Goal: Transaction & Acquisition: Purchase product/service

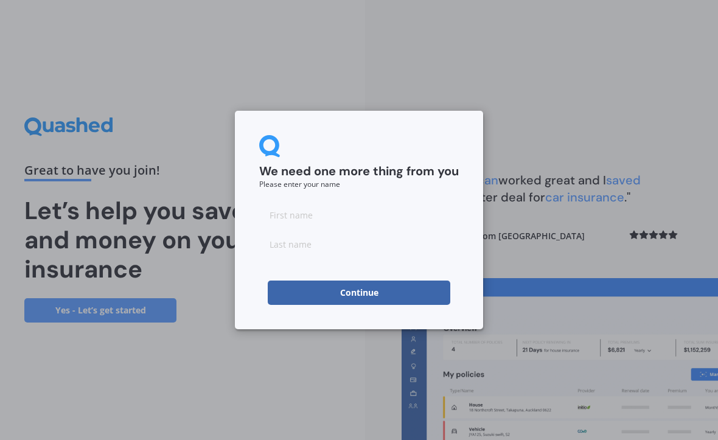
click at [315, 208] on input at bounding box center [359, 215] width 200 height 24
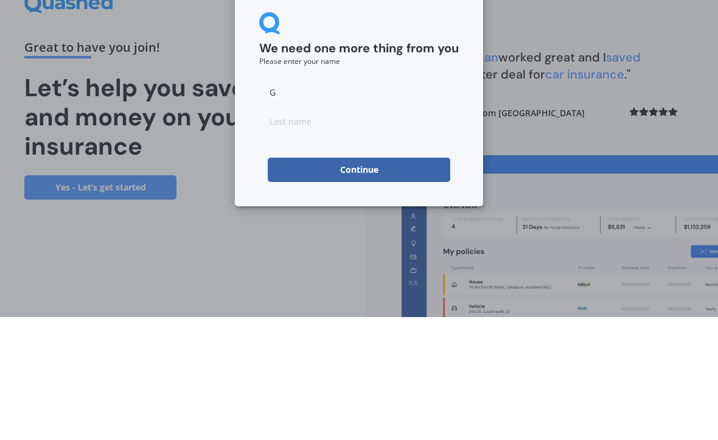
type input "G"
click at [289, 232] on input at bounding box center [359, 244] width 200 height 24
type input "H"
click at [374, 281] on button "Continue" at bounding box center [359, 293] width 183 height 24
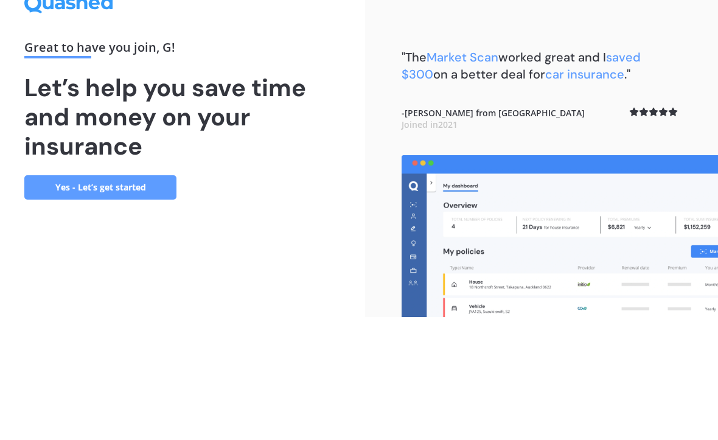
scroll to position [33, 0]
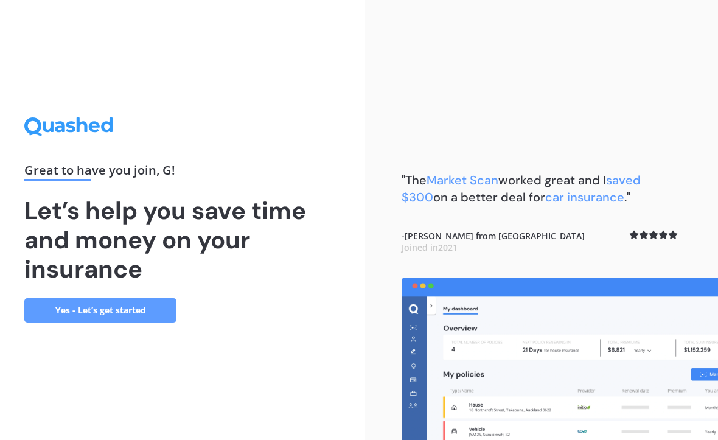
click at [105, 299] on link "Yes - Let’s get started" at bounding box center [100, 310] width 152 height 24
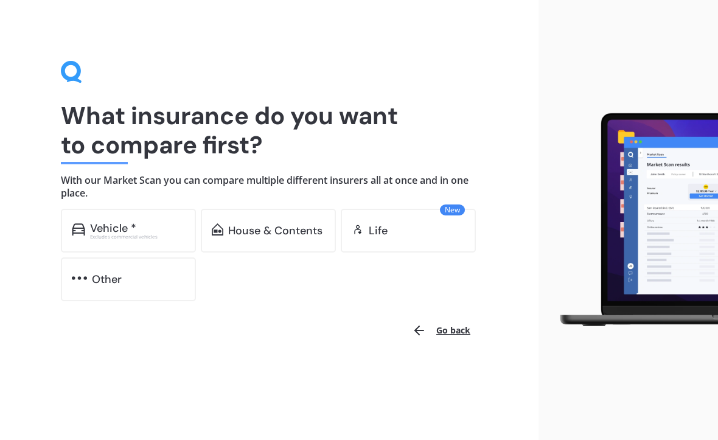
click at [105, 230] on div "Vehicle *" at bounding box center [113, 228] width 46 height 12
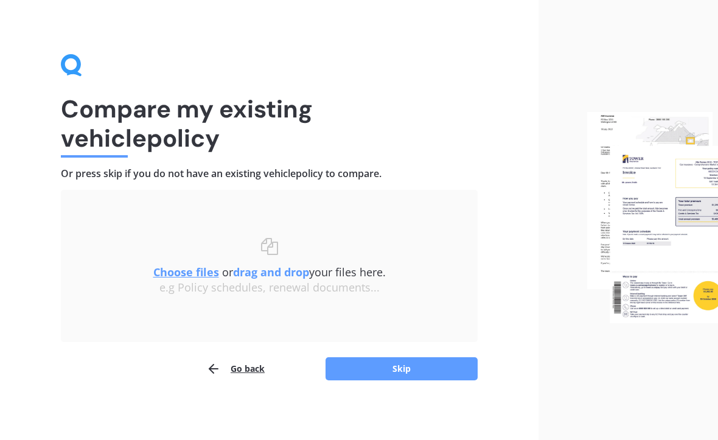
scroll to position [8, 0]
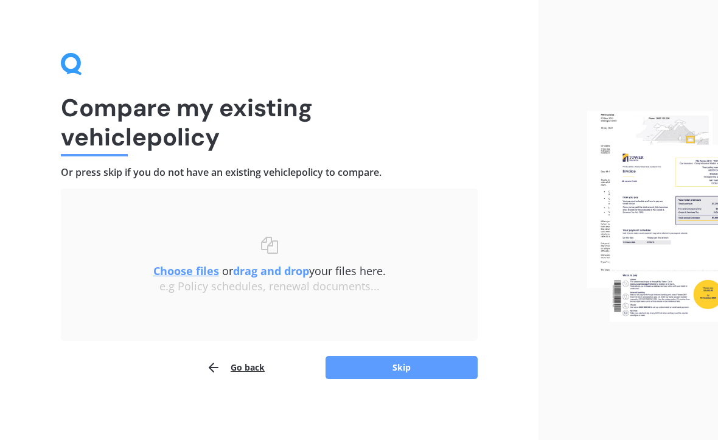
click at [228, 366] on button "Go back" at bounding box center [235, 368] width 58 height 24
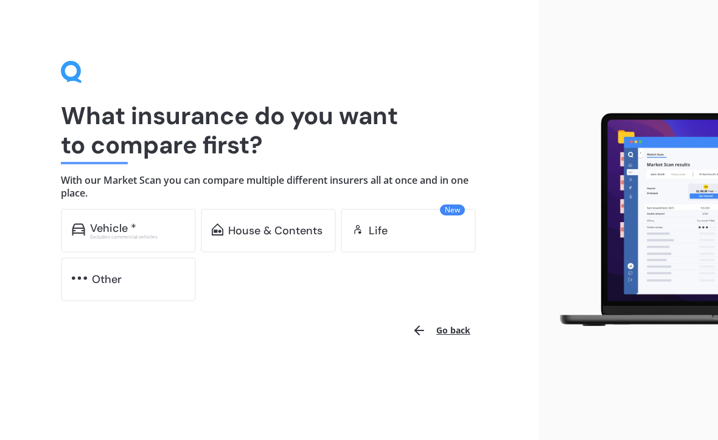
click at [100, 224] on div "Vehicle *" at bounding box center [113, 228] width 46 height 12
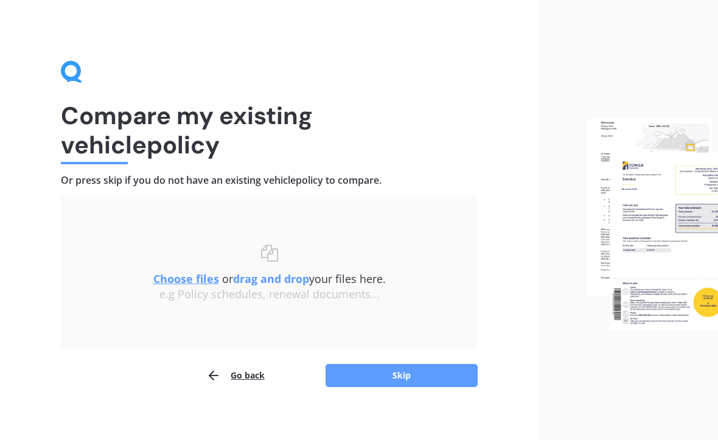
scroll to position [8, 0]
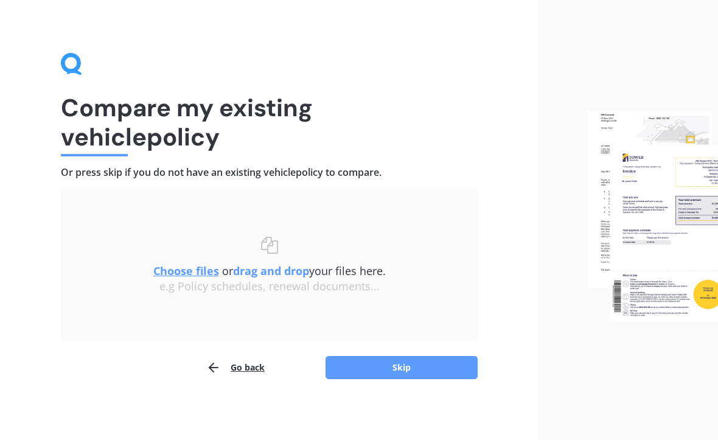
click at [177, 275] on u "Choose files" at bounding box center [186, 271] width 66 height 15
click at [540, 217] on div at bounding box center [629, 216] width 180 height 449
click at [398, 366] on button "Skip" at bounding box center [402, 367] width 152 height 23
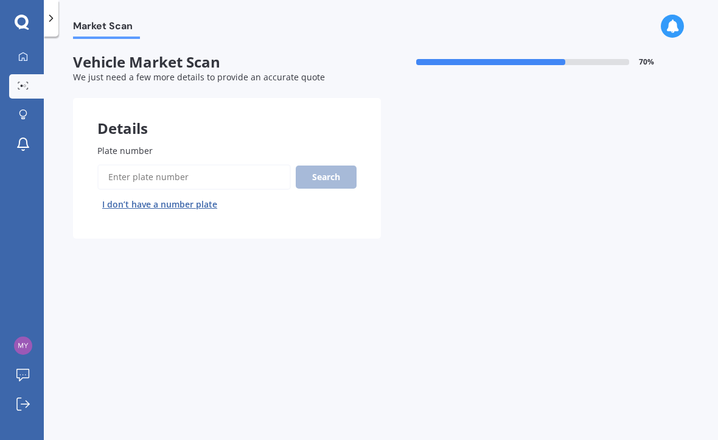
click at [158, 195] on button "I don’t have a number plate" at bounding box center [159, 204] width 125 height 19
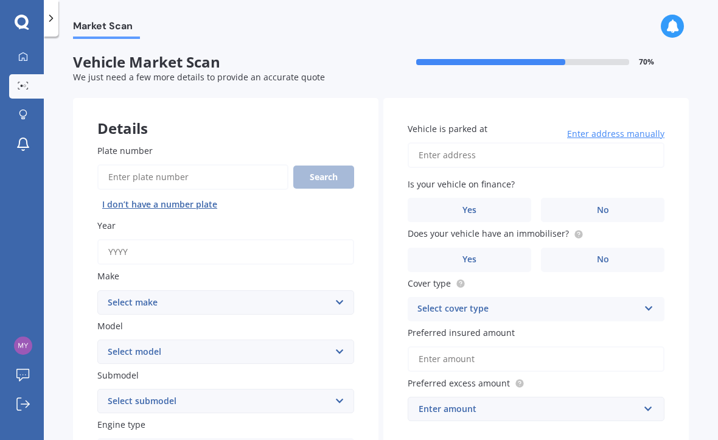
click at [132, 219] on label "Year" at bounding box center [223, 225] width 252 height 13
click at [132, 239] on input "Year" at bounding box center [225, 252] width 257 height 26
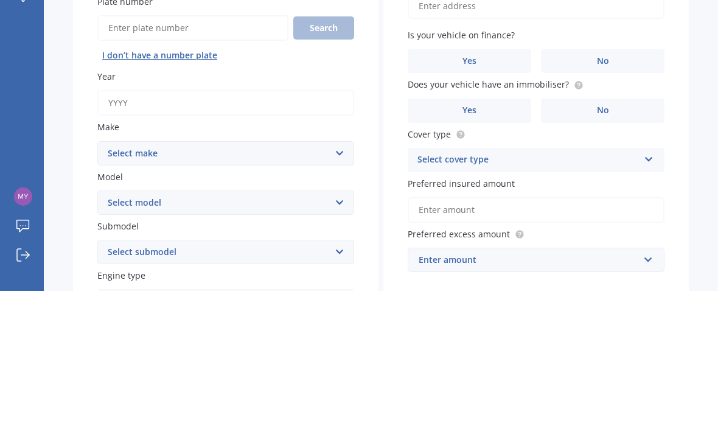
type input "1"
type input "2016"
click at [333, 290] on select "Select make AC ALFA ROMEO ASTON MARTIN AUDI AUSTIN BEDFORD Bentley BMW BYD CADI…" at bounding box center [225, 302] width 257 height 24
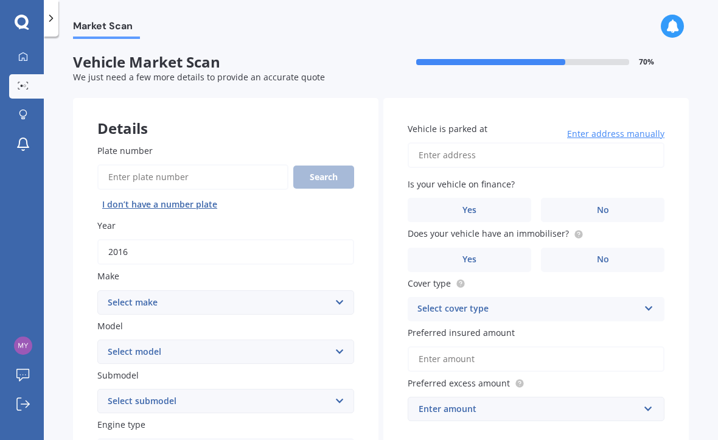
select select "MITSUBISHI"
click at [337, 340] on select "Select model 380 Airtrek Aspire ASX [PERSON_NAME] Challenger Challenger Diesel …" at bounding box center [225, 352] width 257 height 24
select select "ASX"
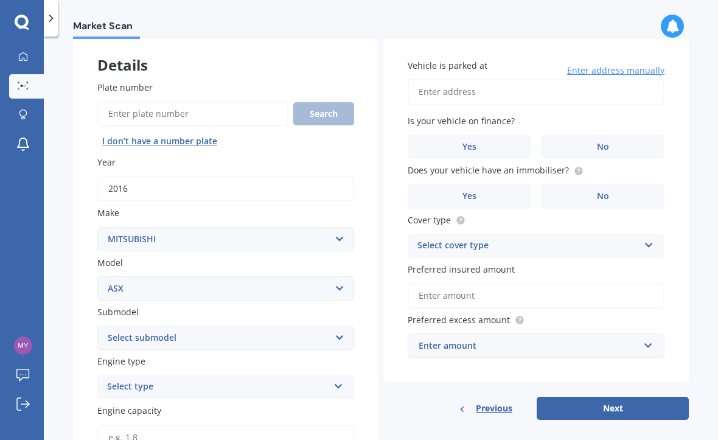
scroll to position [66, 0]
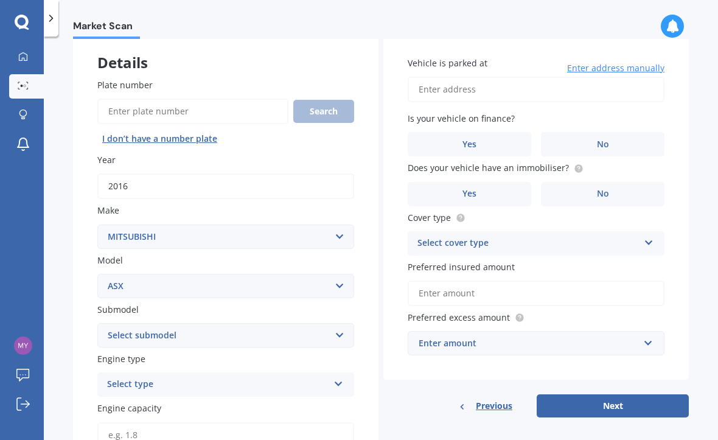
click at [334, 323] on select "Select submodel (All Other) BLK 2.0P/CVT Diesel LS Sport VRX petrol VRX turbo d…" at bounding box center [225, 335] width 257 height 24
select select "XLS PETROL"
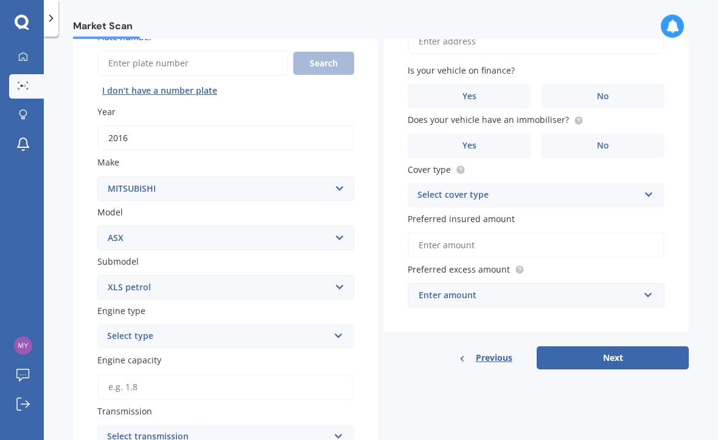
scroll to position [117, 0]
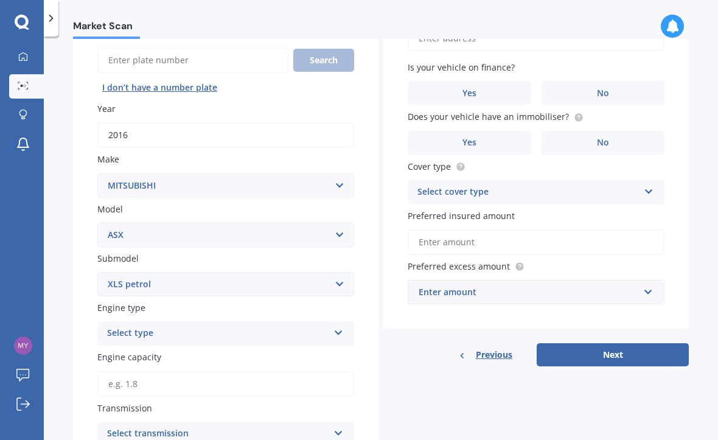
click at [341, 326] on icon at bounding box center [339, 330] width 10 height 9
click at [135, 346] on div "Petrol" at bounding box center [226, 357] width 256 height 22
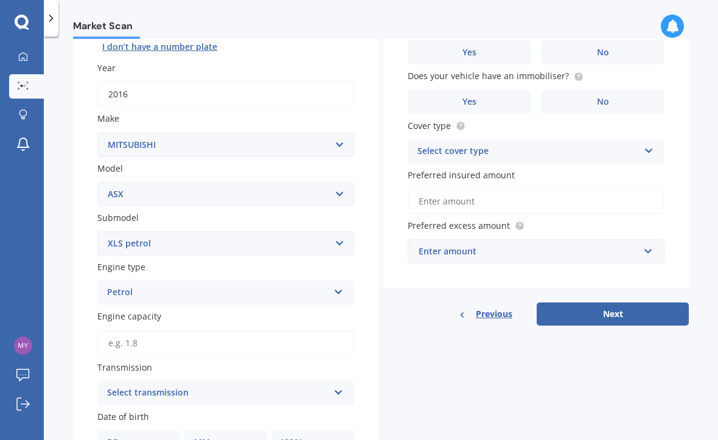
scroll to position [178, 0]
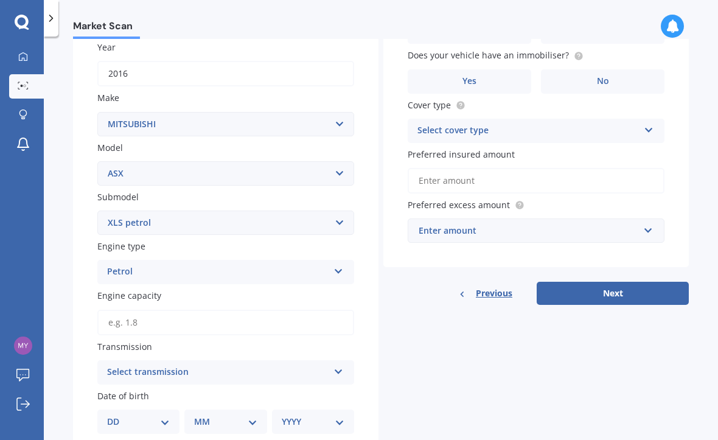
click at [161, 310] on input "Engine capacity" at bounding box center [225, 323] width 257 height 26
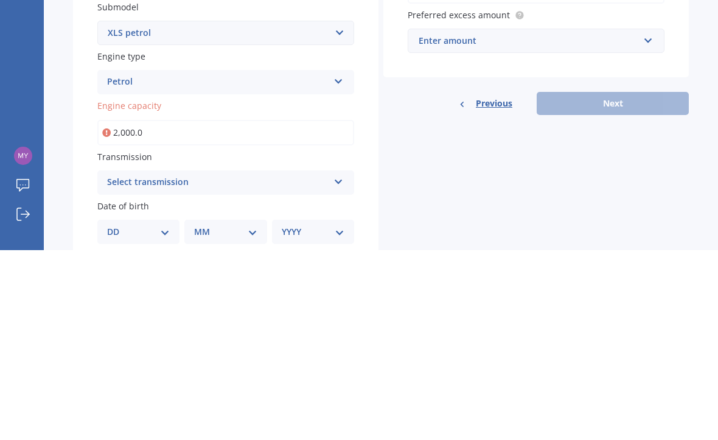
click at [164, 310] on input "2,000.0" at bounding box center [225, 323] width 257 height 26
click at [159, 310] on input "2,000.0" at bounding box center [225, 323] width 257 height 26
click at [146, 290] on span "Engine capacity" at bounding box center [129, 296] width 64 height 12
click at [146, 310] on input "2,000.0" at bounding box center [225, 323] width 257 height 26
click at [114, 310] on input "2,000.0" at bounding box center [225, 323] width 257 height 26
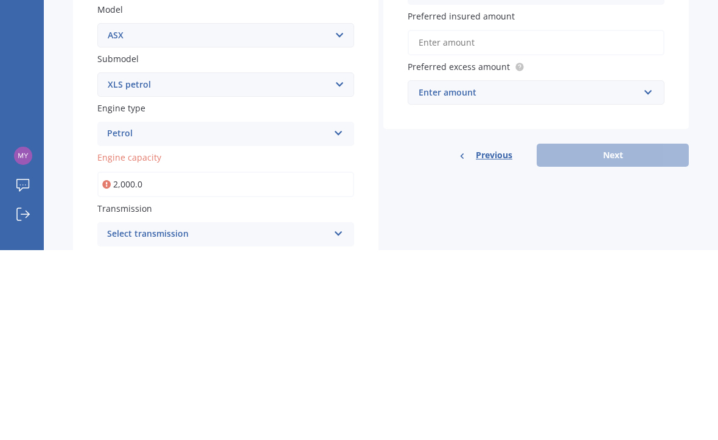
scroll to position [128, 0]
click at [335, 315] on icon at bounding box center [339, 319] width 10 height 9
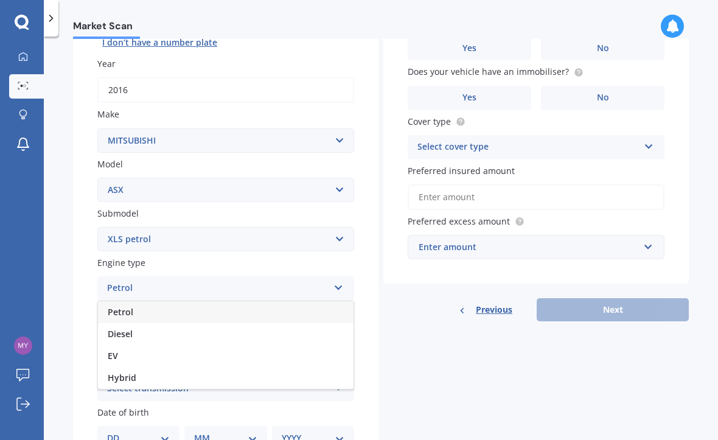
scroll to position [163, 0]
click at [128, 305] on span "Petrol" at bounding box center [121, 311] width 26 height 12
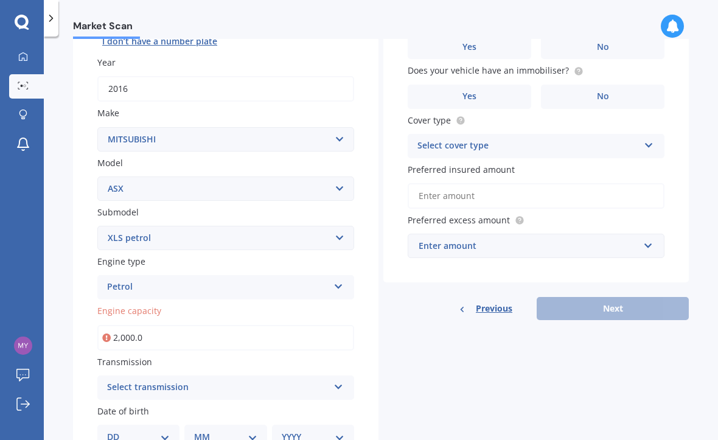
click at [134, 306] on span "Engine capacity" at bounding box center [129, 312] width 64 height 12
click at [134, 325] on input "2,000.0" at bounding box center [225, 338] width 257 height 26
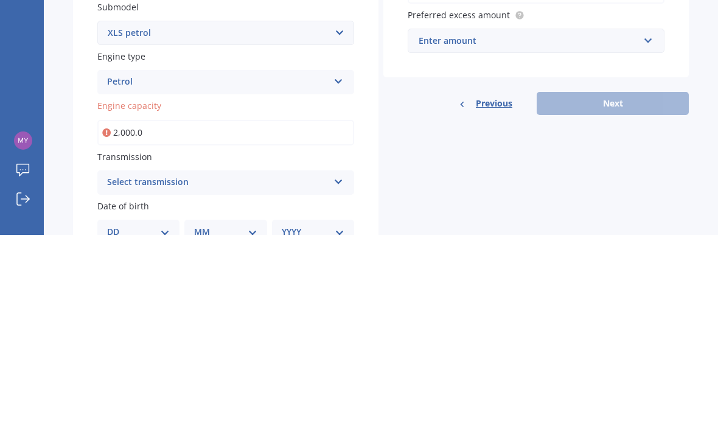
click at [161, 325] on input "2,000.0" at bounding box center [225, 338] width 257 height 26
type input "2.0"
click at [173, 325] on input "Engine capacity" at bounding box center [225, 338] width 257 height 26
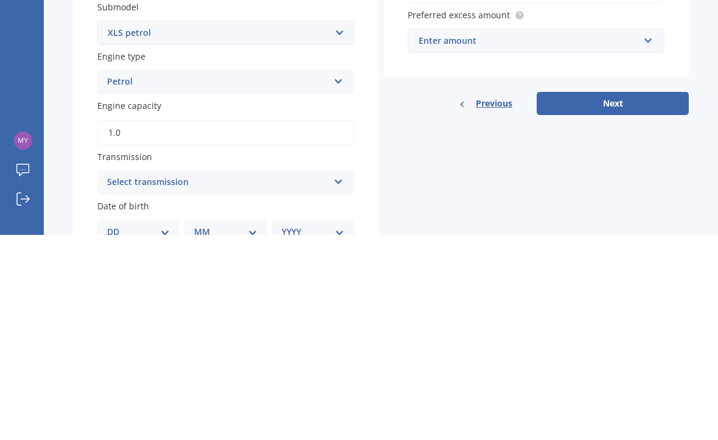
type input "1.8"
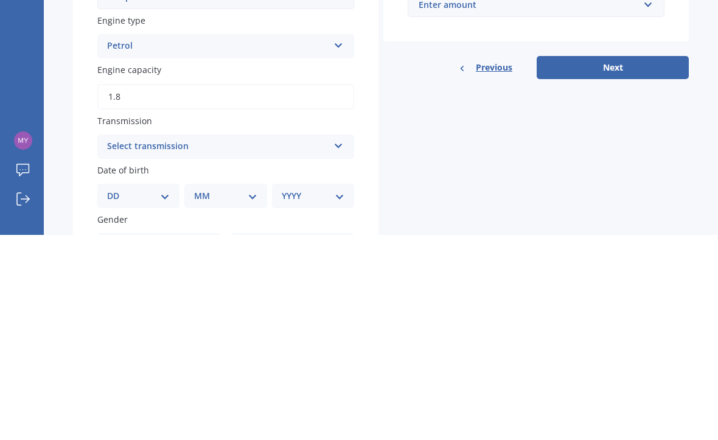
scroll to position [200, 0]
click at [339, 343] on icon at bounding box center [339, 347] width 10 height 9
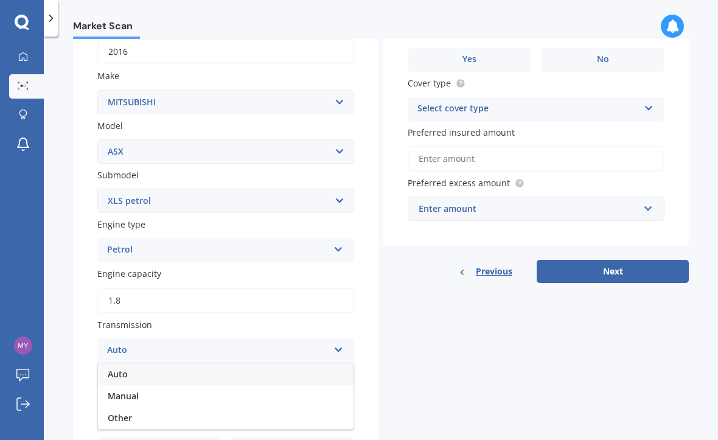
click at [158, 363] on div "Auto" at bounding box center [226, 374] width 256 height 22
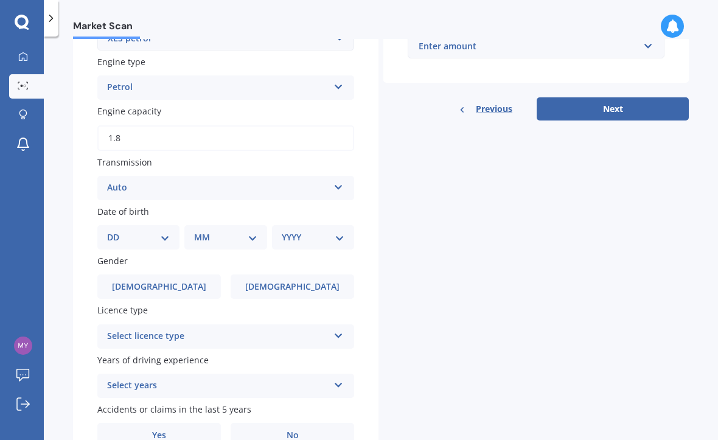
scroll to position [366, 0]
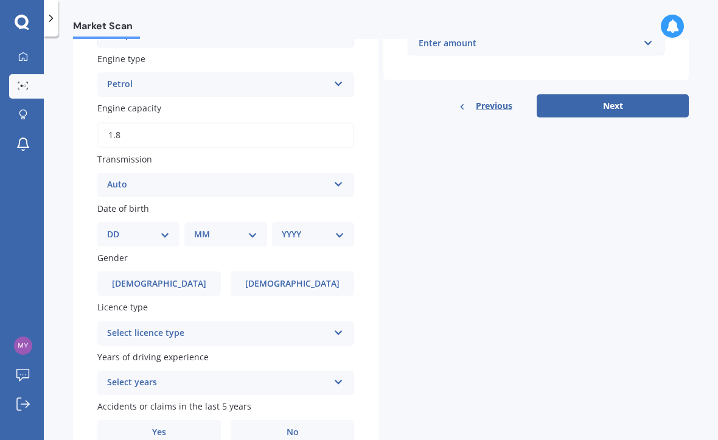
click at [163, 228] on select "DD 01 02 03 04 05 06 07 08 09 10 11 12 13 14 15 16 17 18 19 20 21 22 23 24 25 2…" at bounding box center [138, 234] width 63 height 13
select select "14"
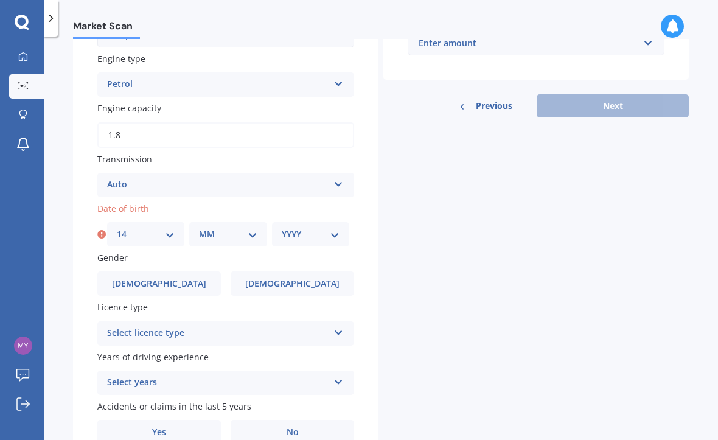
click at [253, 228] on select "MM 01 02 03 04 05 06 07 08 09 10 11 12" at bounding box center [228, 234] width 58 height 13
select select "07"
click at [332, 228] on select "YYYY 2025 2024 2023 2022 2021 2020 2019 2018 2017 2016 2015 2014 2013 2012 2011…" at bounding box center [311, 234] width 58 height 13
select select "1952"
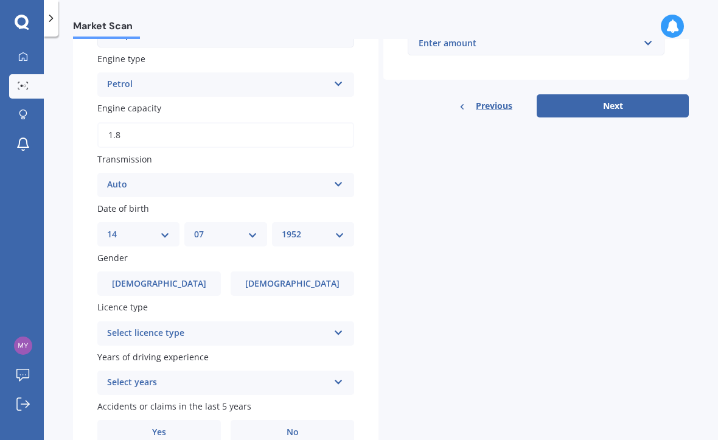
click at [299, 279] on span "[DEMOGRAPHIC_DATA]" at bounding box center [292, 284] width 94 height 10
click at [0, 0] on input "[DEMOGRAPHIC_DATA]" at bounding box center [0, 0] width 0 height 0
click at [343, 326] on icon at bounding box center [339, 330] width 10 height 9
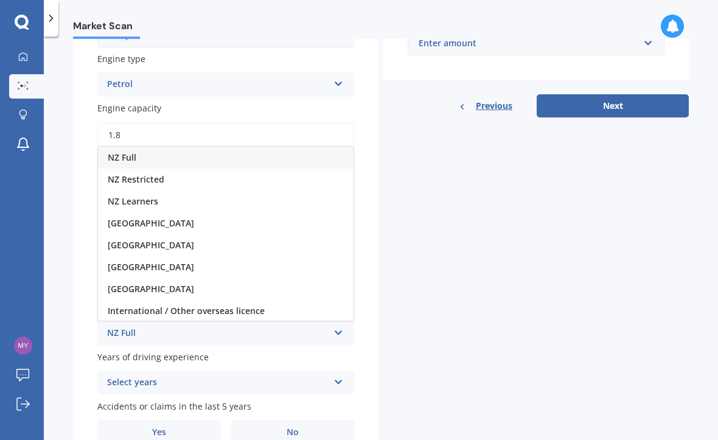
click at [158, 147] on div "NZ Full" at bounding box center [226, 158] width 256 height 22
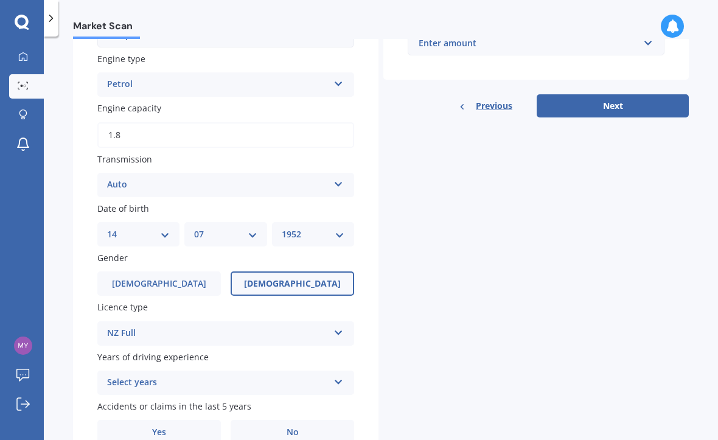
click at [337, 376] on icon at bounding box center [339, 380] width 10 height 9
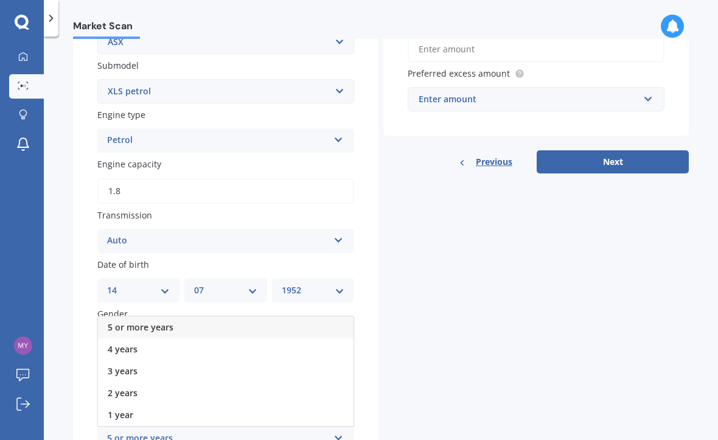
scroll to position [309, 0]
click at [188, 317] on div "5 or more years" at bounding box center [226, 328] width 256 height 22
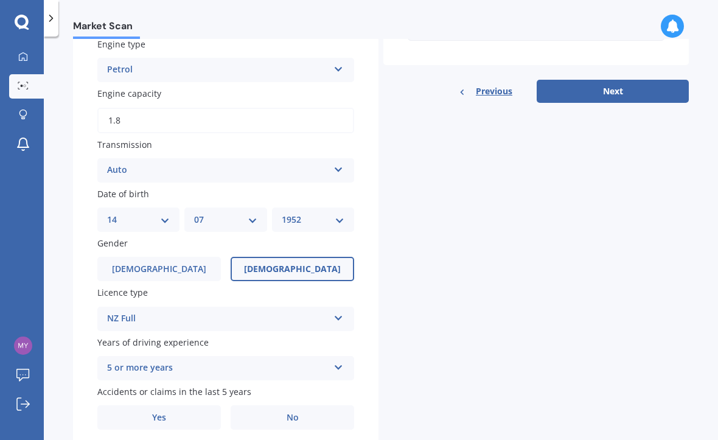
scroll to position [380, 0]
click at [157, 413] on span "Yes" at bounding box center [159, 418] width 14 height 10
click at [0, 0] on input "Yes" at bounding box center [0, 0] width 0 height 0
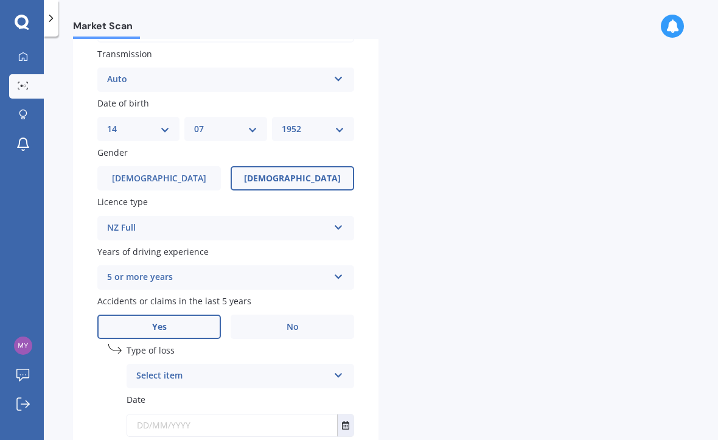
scroll to position [482, 0]
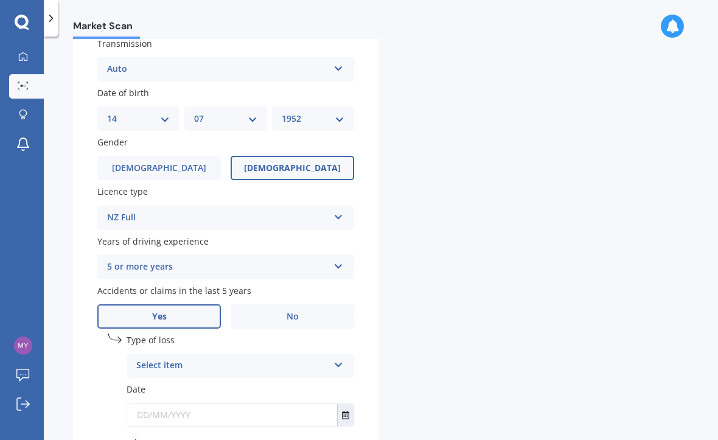
click at [342, 359] on icon at bounding box center [339, 363] width 10 height 9
click at [222, 401] on div "Not at fault accident" at bounding box center [240, 412] width 226 height 22
click at [166, 404] on input "text" at bounding box center [232, 415] width 210 height 22
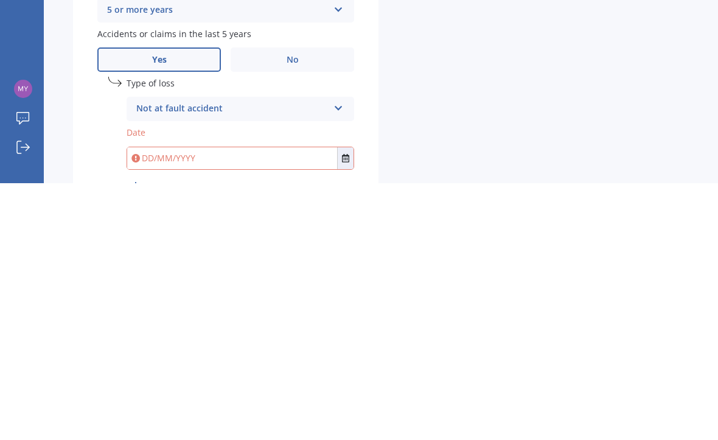
click at [345, 411] on icon "Select date" at bounding box center [345, 415] width 7 height 9
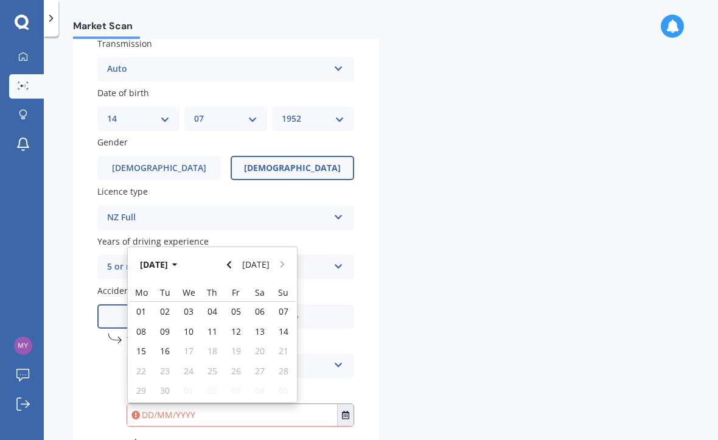
click at [220, 247] on div "[DATE] [DATE]" at bounding box center [212, 265] width 169 height 36
click at [175, 254] on button "[DATE]" at bounding box center [161, 265] width 52 height 22
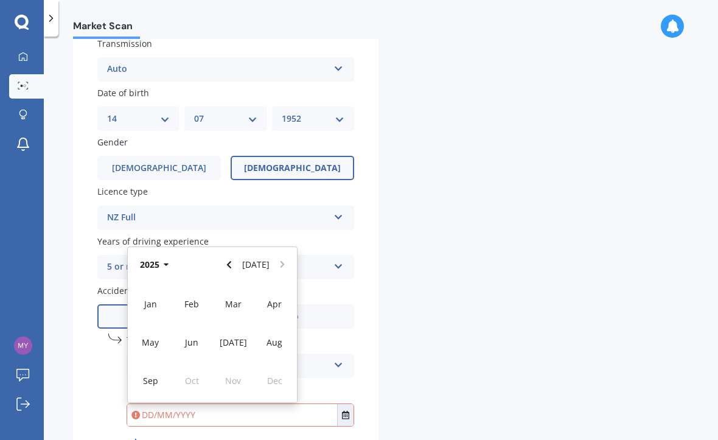
click at [169, 261] on icon "button" at bounding box center [166, 265] width 5 height 9
click at [194, 298] on span "2020" at bounding box center [191, 304] width 19 height 12
click at [276, 298] on div "Jan Feb Mar Apr May Jun [DATE] Aug Sep Oct Nov Dec" at bounding box center [212, 342] width 169 height 119
click at [150, 375] on span "Sep" at bounding box center [150, 381] width 15 height 12
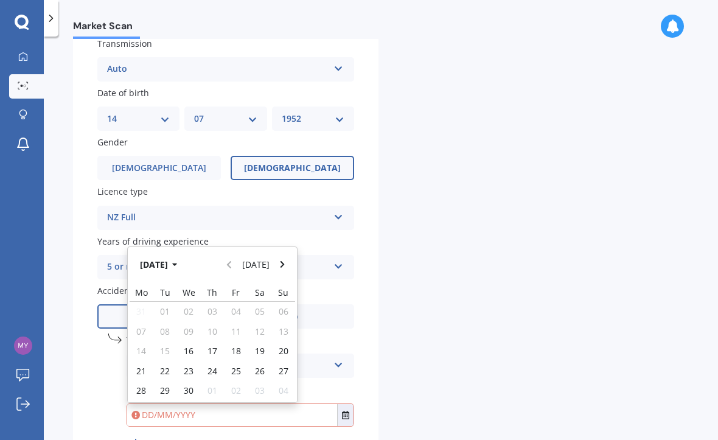
click at [89, 222] on div "Plate number Search I don’t have a number plate Year [DATE] Make Select make AC…" at bounding box center [226, 61] width 306 height 847
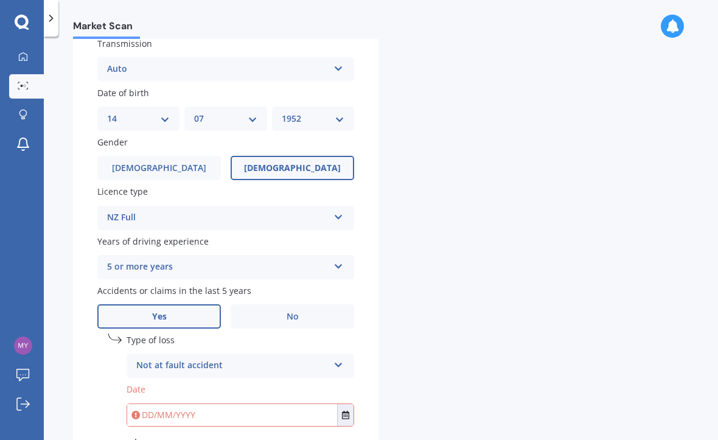
click at [299, 304] on label "No" at bounding box center [293, 316] width 124 height 24
click at [0, 0] on input "No" at bounding box center [0, 0] width 0 height 0
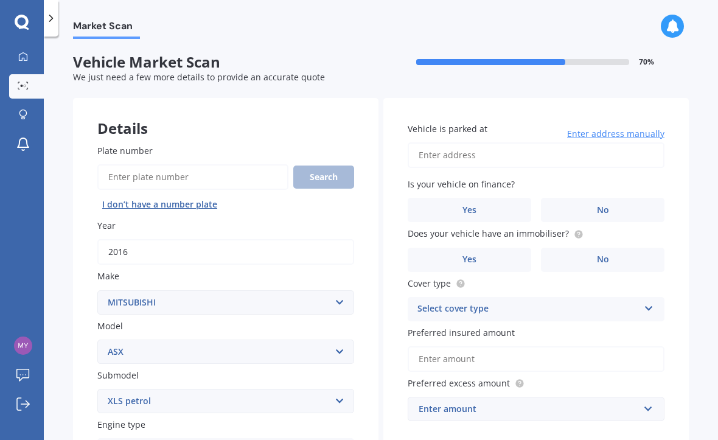
scroll to position [0, 0]
click at [439, 142] on input "Vehicle is parked at" at bounding box center [536, 155] width 257 height 26
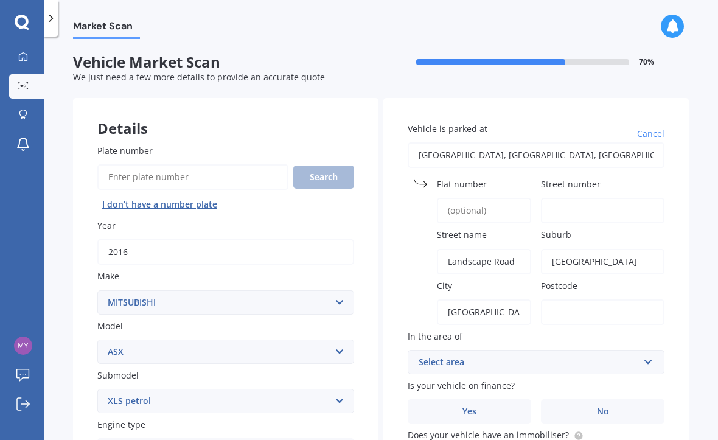
type input "[GEOGRAPHIC_DATA], [GEOGRAPHIC_DATA]"
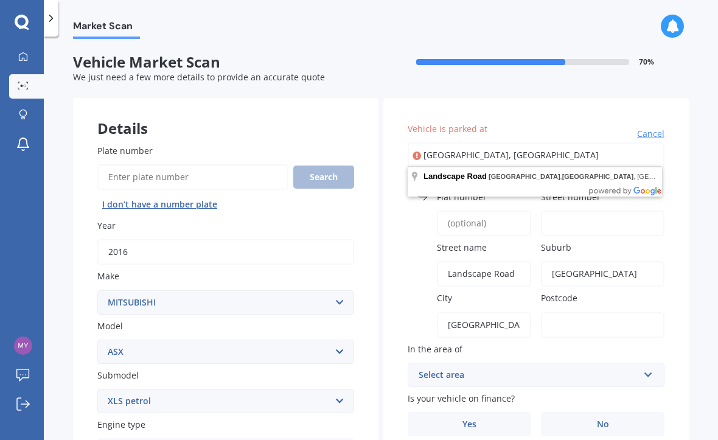
click at [472, 211] on input "Flat number" at bounding box center [484, 224] width 94 height 26
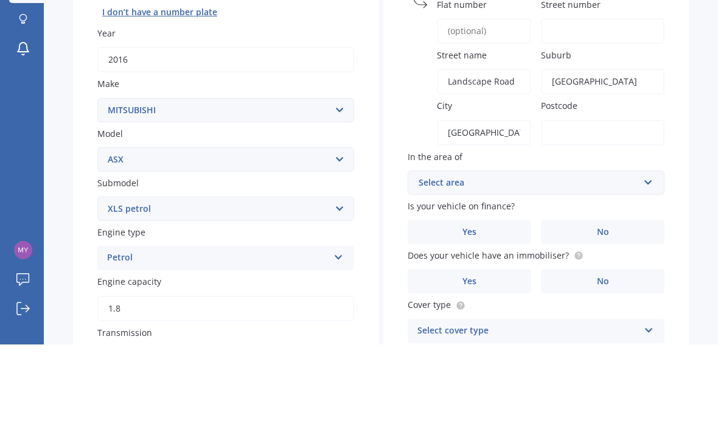
scroll to position [99, 0]
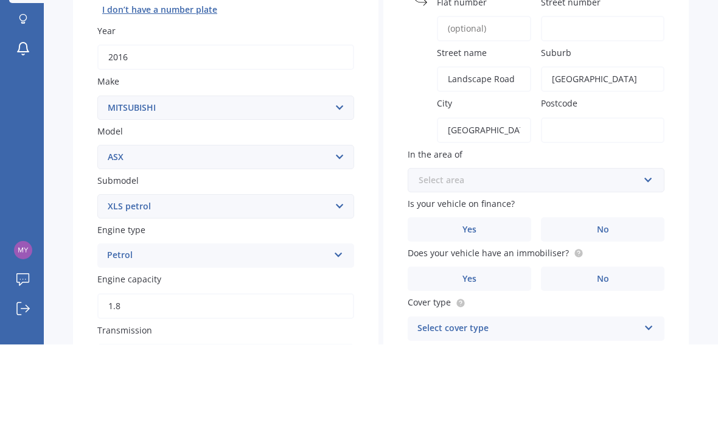
click at [645, 264] on input "text" at bounding box center [532, 275] width 246 height 23
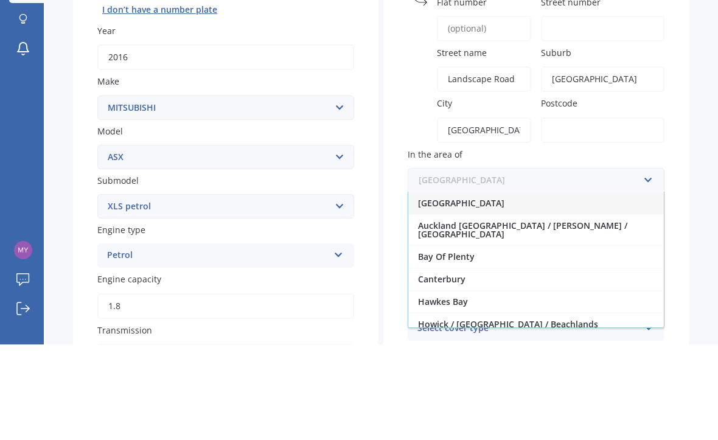
scroll to position [0, 0]
click at [496, 287] on div "[GEOGRAPHIC_DATA]" at bounding box center [536, 298] width 256 height 23
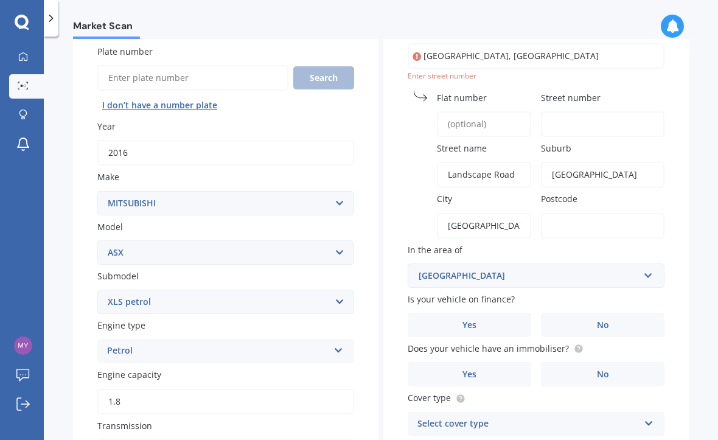
click at [608, 320] on span "No" at bounding box center [603, 325] width 12 height 10
click at [0, 0] on input "No" at bounding box center [0, 0] width 0 height 0
click at [607, 370] on span "No" at bounding box center [603, 375] width 12 height 10
click at [0, 0] on input "No" at bounding box center [0, 0] width 0 height 0
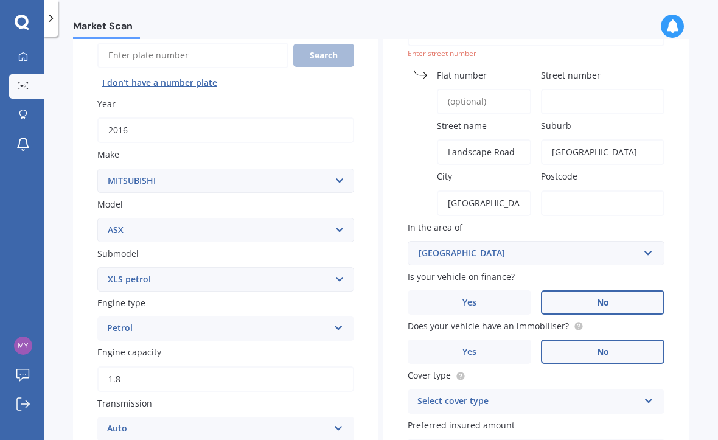
scroll to position [130, 0]
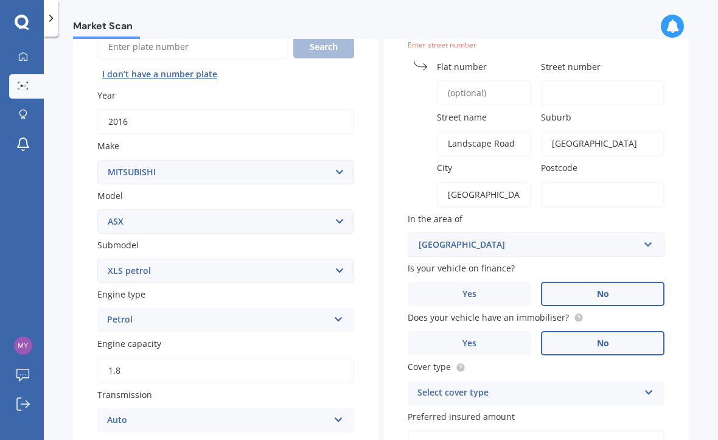
click at [645, 386] on icon at bounding box center [649, 390] width 10 height 9
click at [478, 411] on span "Comprehensive" at bounding box center [450, 417] width 65 height 12
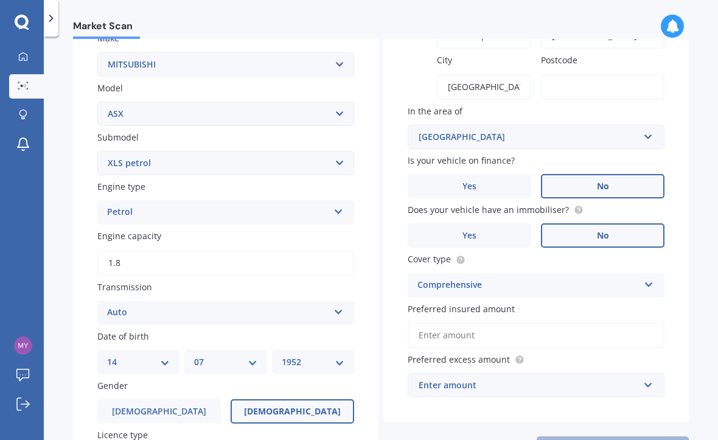
scroll to position [246, 0]
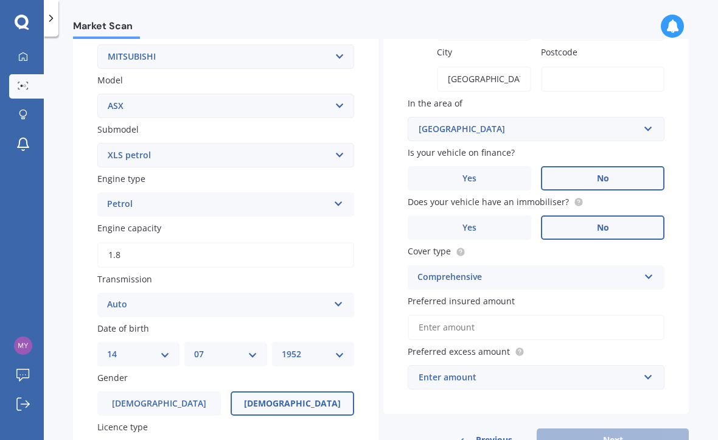
click at [440, 315] on input "Preferred insured amount" at bounding box center [536, 328] width 257 height 26
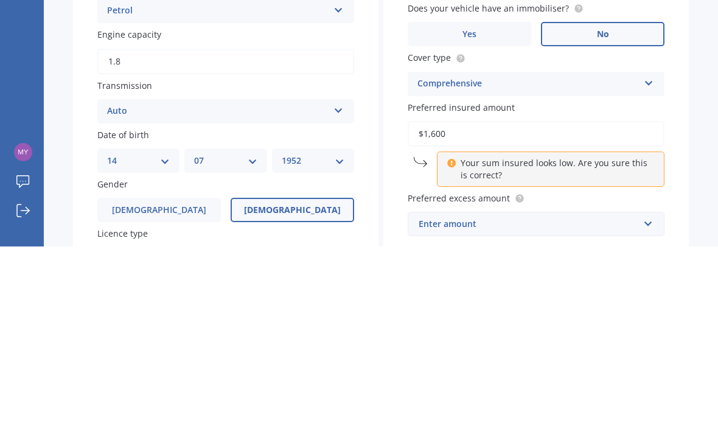
type input "$16,000"
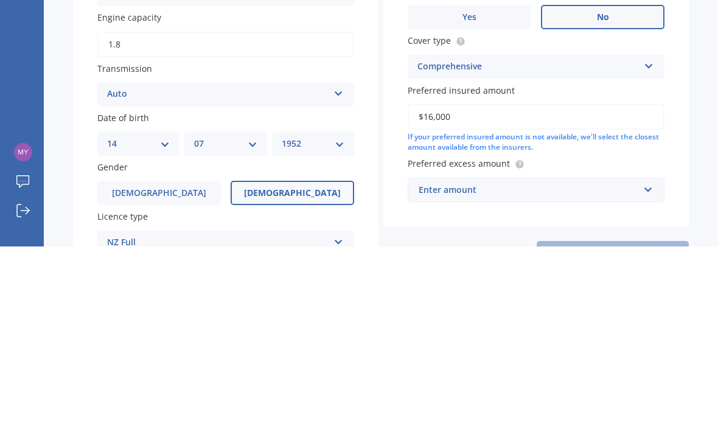
scroll to position [264, 0]
click at [643, 371] on input "text" at bounding box center [532, 382] width 246 height 23
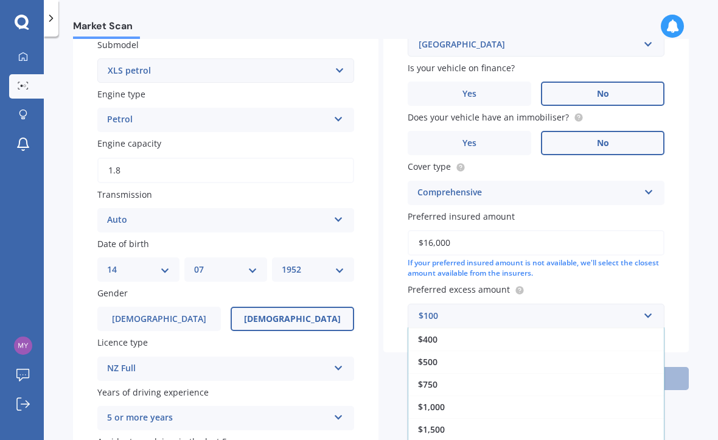
scroll to position [332, 0]
click at [461, 372] on div "$750" at bounding box center [536, 383] width 256 height 23
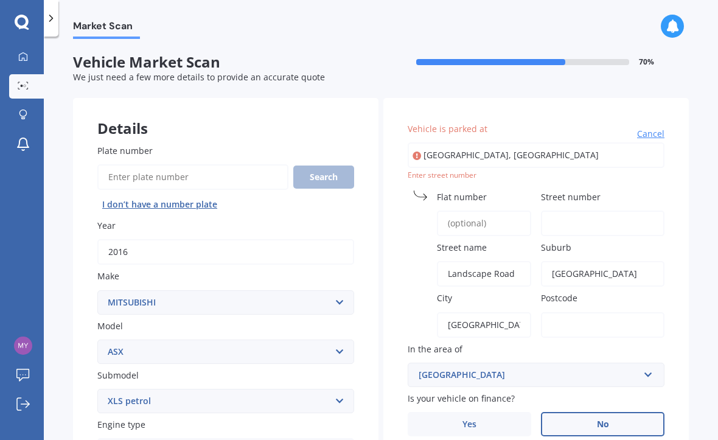
scroll to position [0, 0]
click at [438, 191] on span "Flat number" at bounding box center [462, 197] width 50 height 12
click at [438, 211] on input "Flat number" at bounding box center [484, 224] width 94 height 26
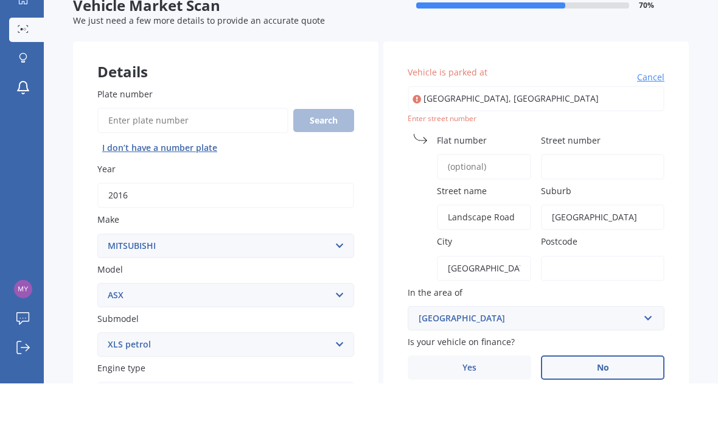
type input "9"
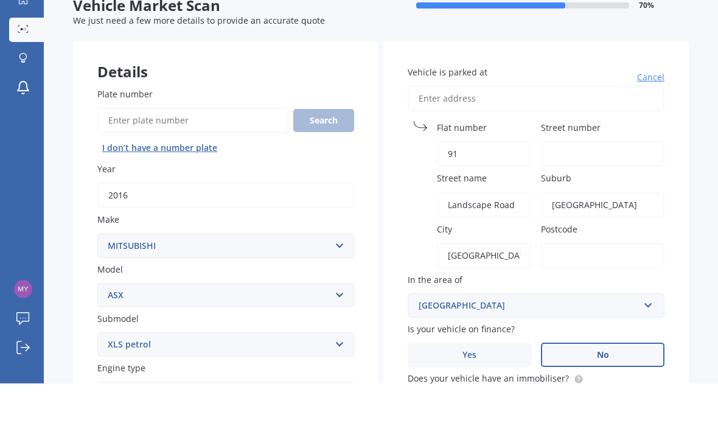
click at [682, 161] on div "Vehicle is parked at [GEOGRAPHIC_DATA] number [GEOGRAPHIC_DATA] name [GEOGRAPHI…" at bounding box center [537, 384] width 306 height 572
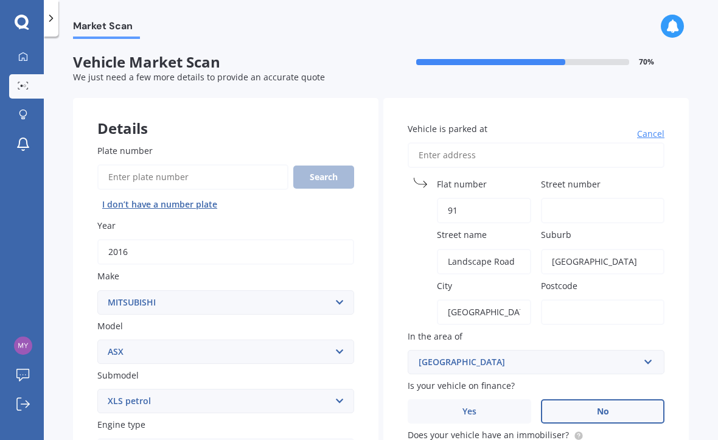
click at [480, 142] on input "Vehicle is parked at" at bounding box center [536, 155] width 257 height 26
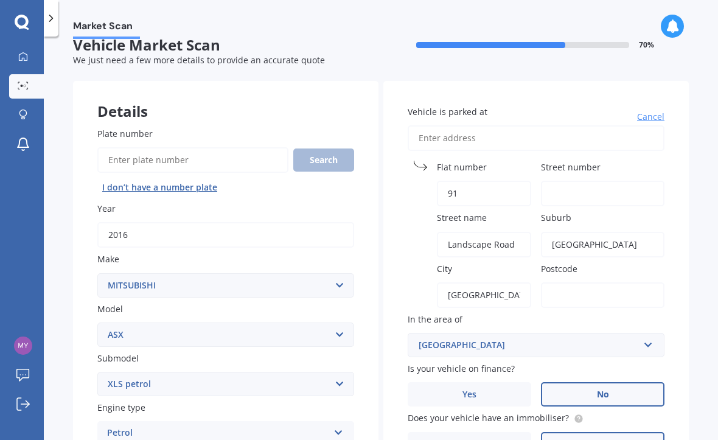
scroll to position [25, 0]
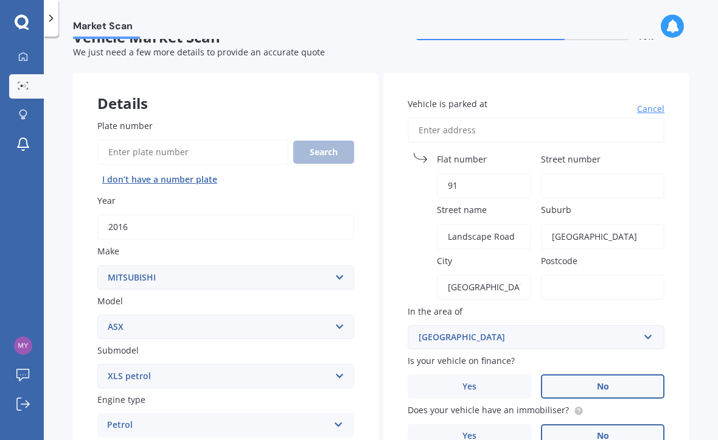
click at [703, 161] on div "Market Scan Vehicle Market Scan 70 % We just need a few more details to provide…" at bounding box center [381, 241] width 675 height 404
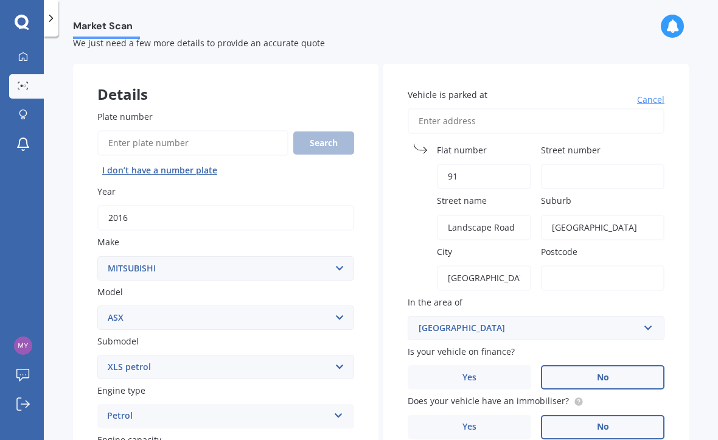
scroll to position [30, 0]
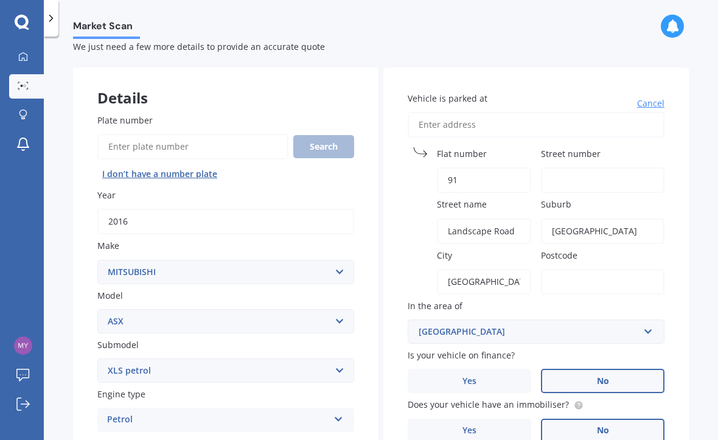
click at [469, 167] on input "91" at bounding box center [484, 180] width 94 height 26
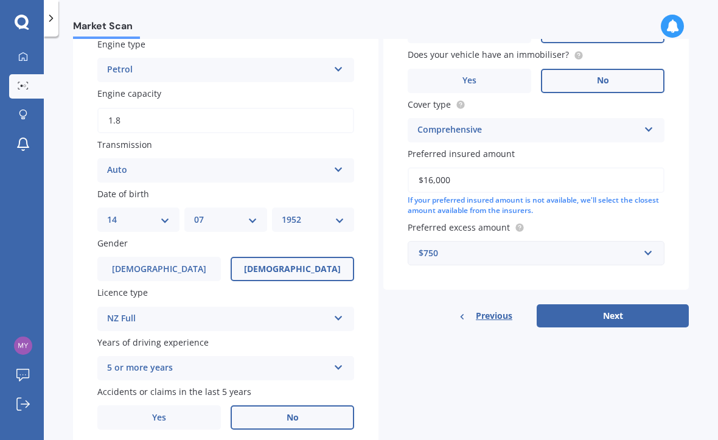
scroll to position [380, 0]
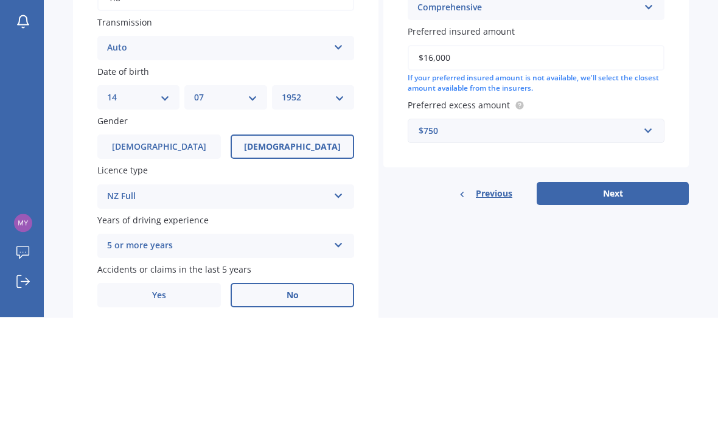
click at [611, 305] on button "Next" at bounding box center [613, 316] width 152 height 23
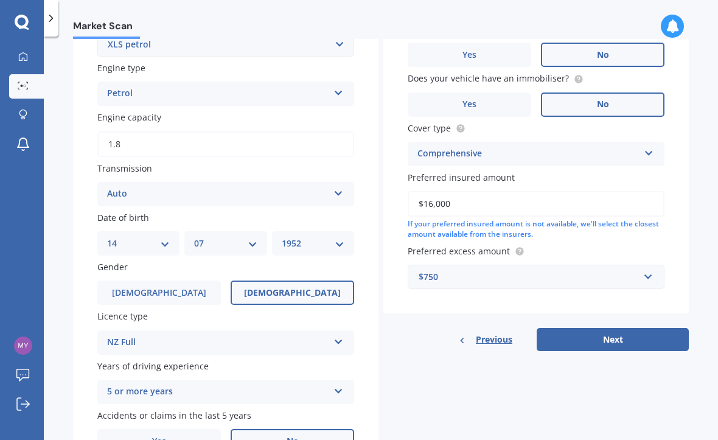
scroll to position [357, 0]
click at [614, 328] on div "Previous Next" at bounding box center [537, 339] width 306 height 23
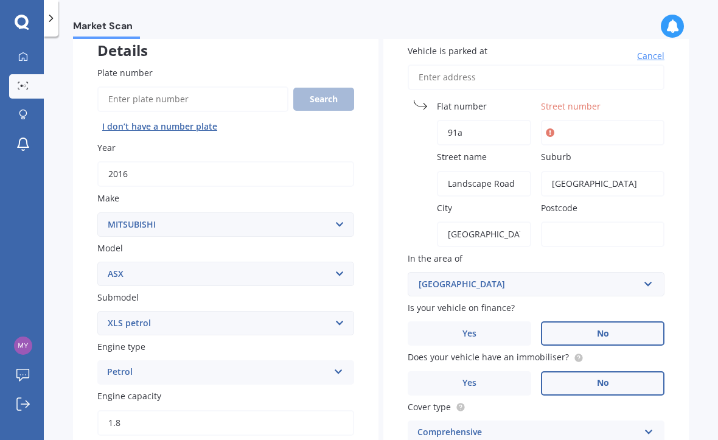
scroll to position [78, 0]
click at [554, 127] on icon at bounding box center [550, 133] width 9 height 12
click at [461, 120] on input "91a" at bounding box center [484, 133] width 94 height 26
type input "9"
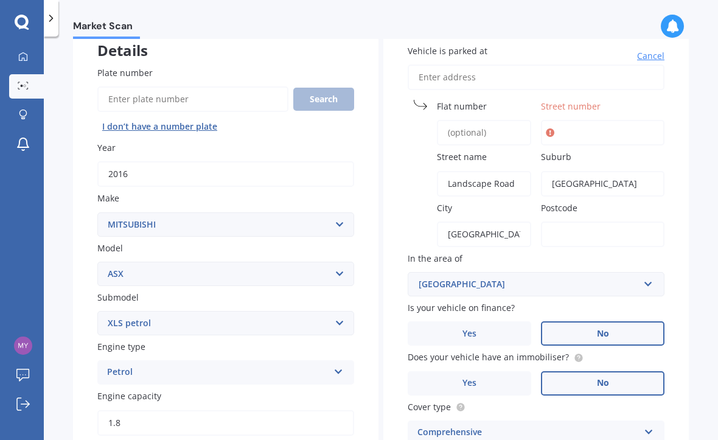
click at [581, 120] on input "Street number" at bounding box center [603, 133] width 124 height 26
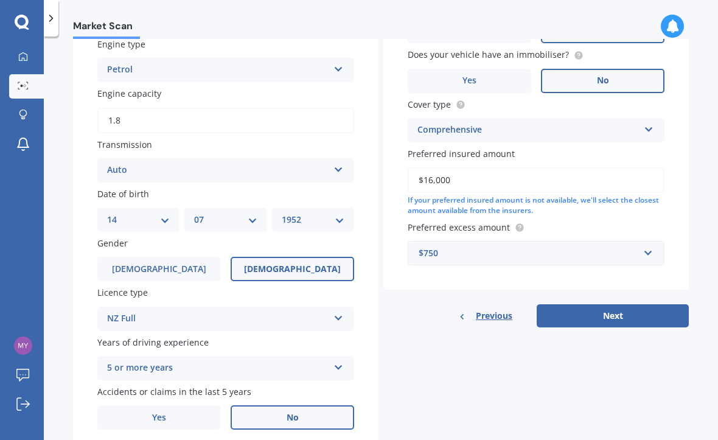
scroll to position [380, 0]
type input "91a"
click at [627, 305] on button "Next" at bounding box center [613, 316] width 152 height 23
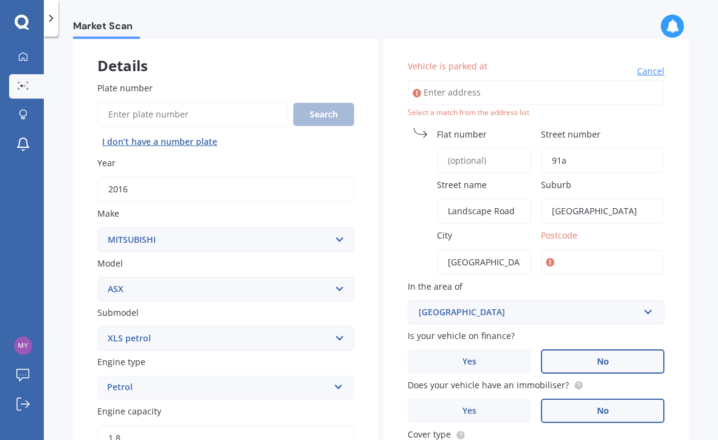
click at [473, 137] on span "Flat number" at bounding box center [462, 134] width 50 height 12
click at [473, 148] on input "Flat number" at bounding box center [484, 161] width 94 height 26
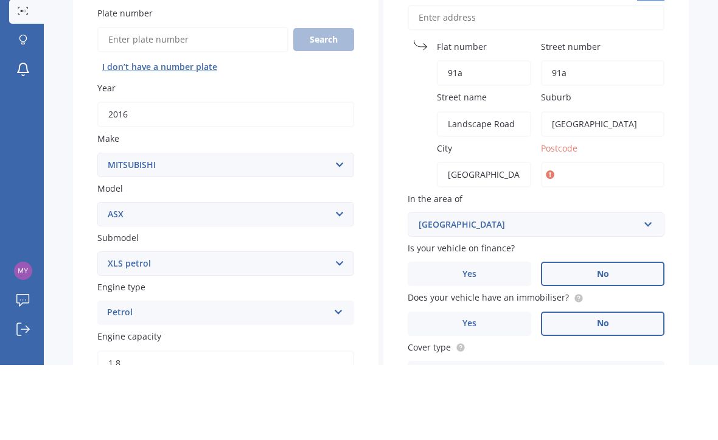
type input "91a"
click at [682, 96] on div "Vehicle is parked at [GEOGRAPHIC_DATA] number [GEOGRAPHIC_DATA] number [GEOGRAP…" at bounding box center [537, 321] width 306 height 572
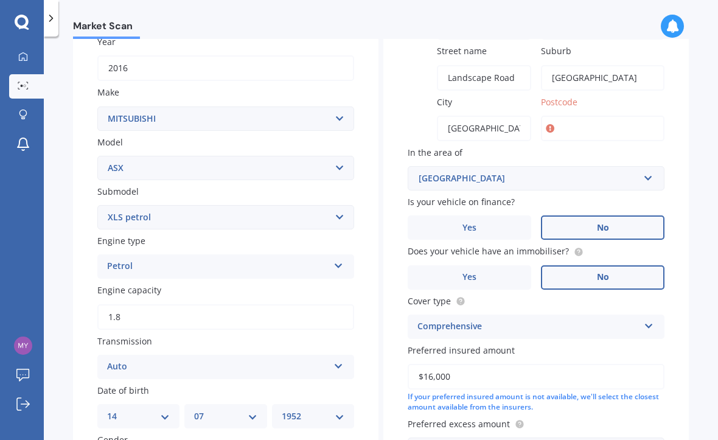
scroll to position [184, 0]
click at [550, 122] on icon at bounding box center [550, 128] width 9 height 12
click at [572, 116] on input "Postcode" at bounding box center [603, 129] width 124 height 26
type input "1024"
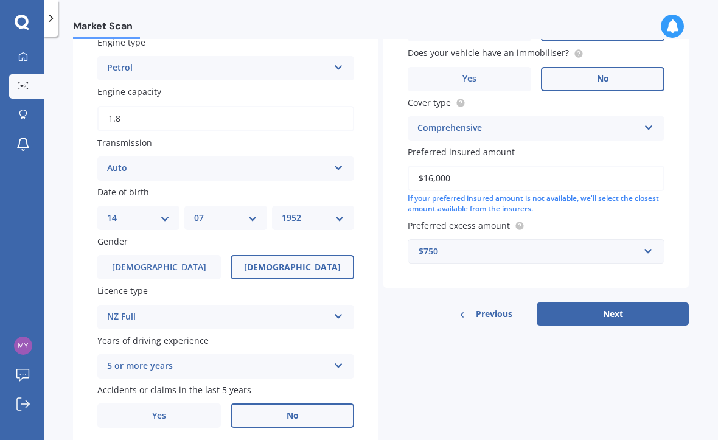
scroll to position [380, 0]
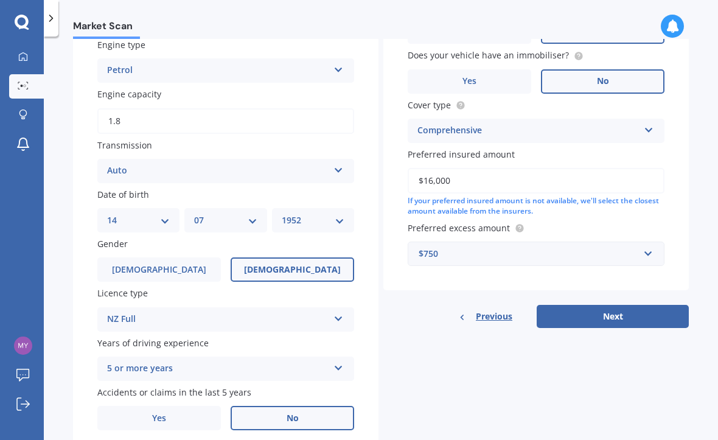
click at [622, 305] on button "Next" at bounding box center [613, 316] width 152 height 23
select select "14"
select select "07"
select select "1952"
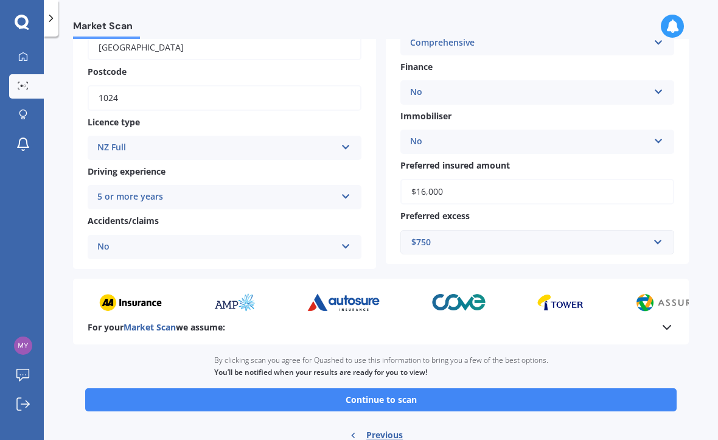
scroll to position [394, 0]
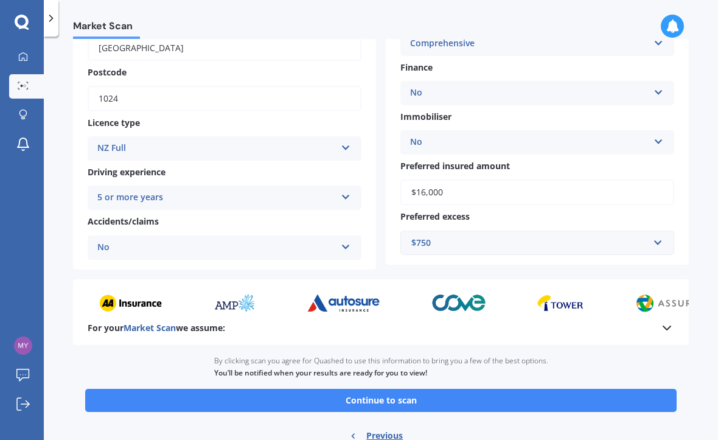
click at [385, 389] on button "Continue to scan" at bounding box center [381, 400] width 592 height 23
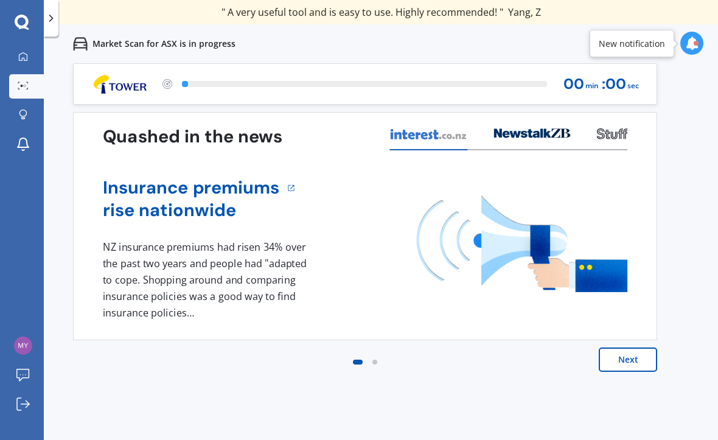
click at [631, 364] on button "Next" at bounding box center [628, 360] width 58 height 24
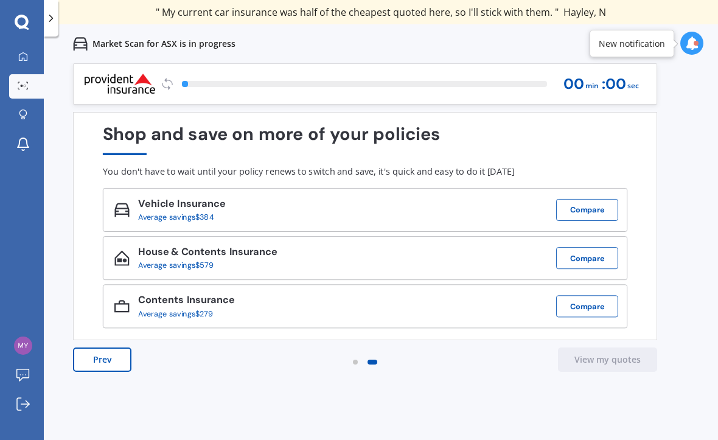
click at [692, 42] on icon at bounding box center [691, 43] width 13 height 13
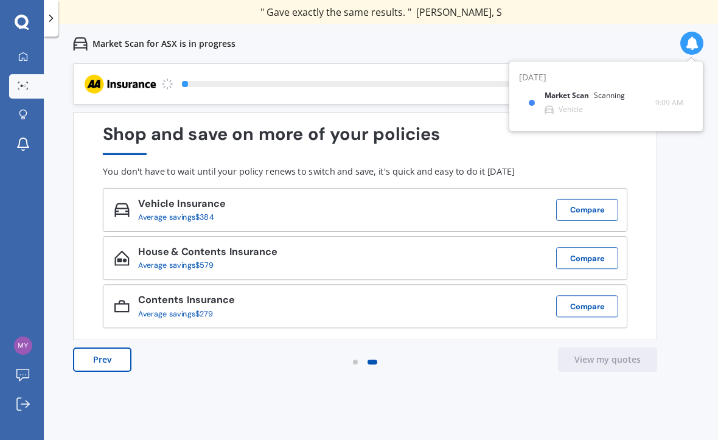
click at [573, 100] on div "Market Scan Scanning" at bounding box center [592, 97] width 95 height 13
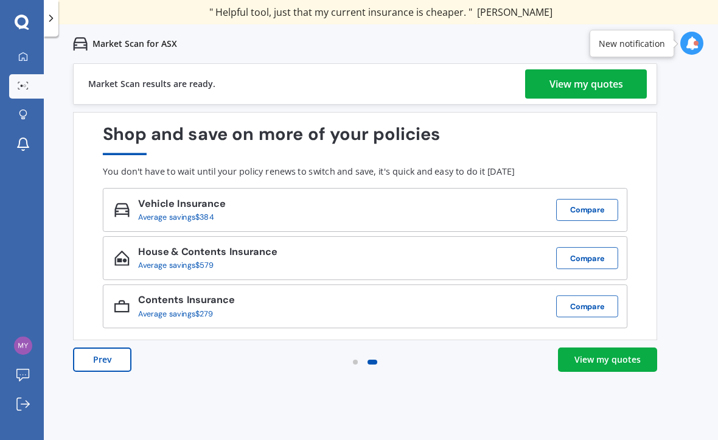
click at [580, 86] on div "View my quotes" at bounding box center [587, 83] width 74 height 29
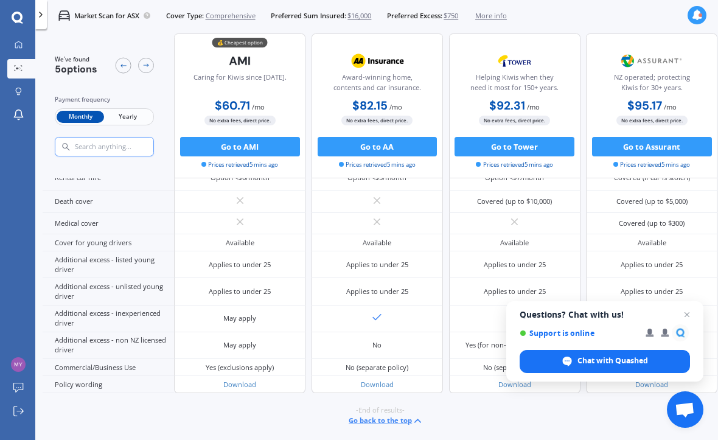
scroll to position [715, 0]
click at [418, 440] on html "We are experiencing high volume of Market Scans . Just a heads up we will have …" at bounding box center [359, 220] width 718 height 440
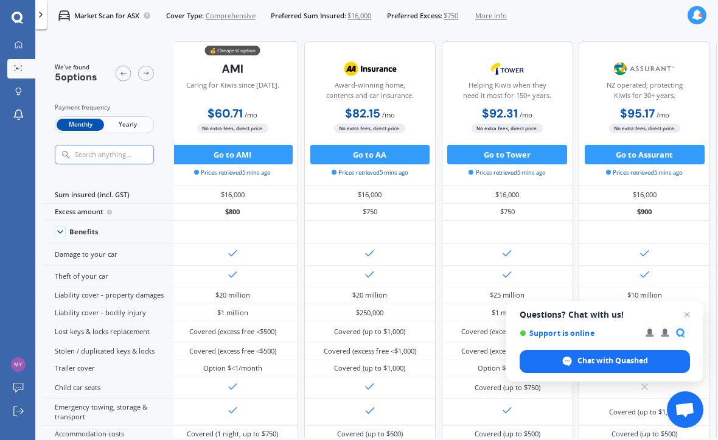
scroll to position [0, 10]
click at [132, 119] on span "Yearly" at bounding box center [127, 125] width 47 height 13
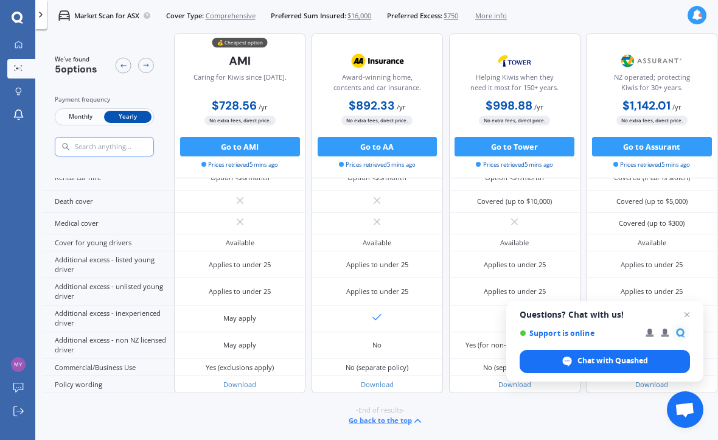
scroll to position [597, 0]
